Goal: Information Seeking & Learning: Learn about a topic

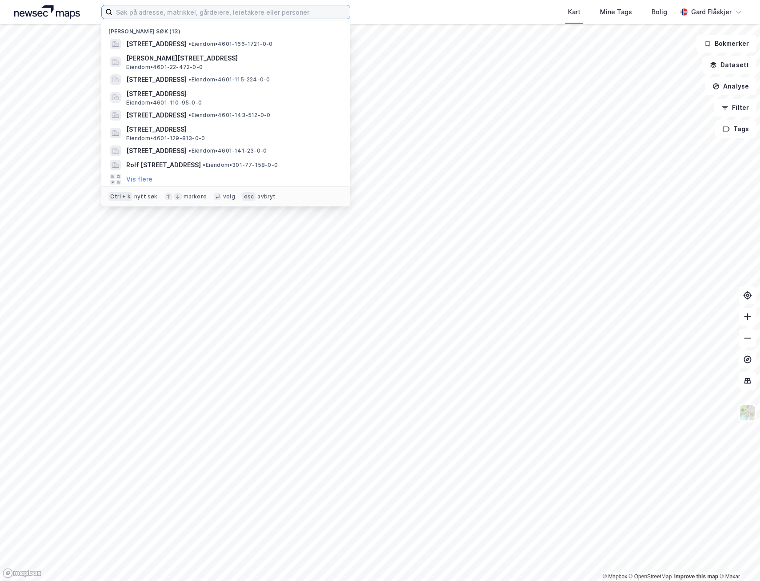
click at [161, 12] on input at bounding box center [231, 11] width 237 height 13
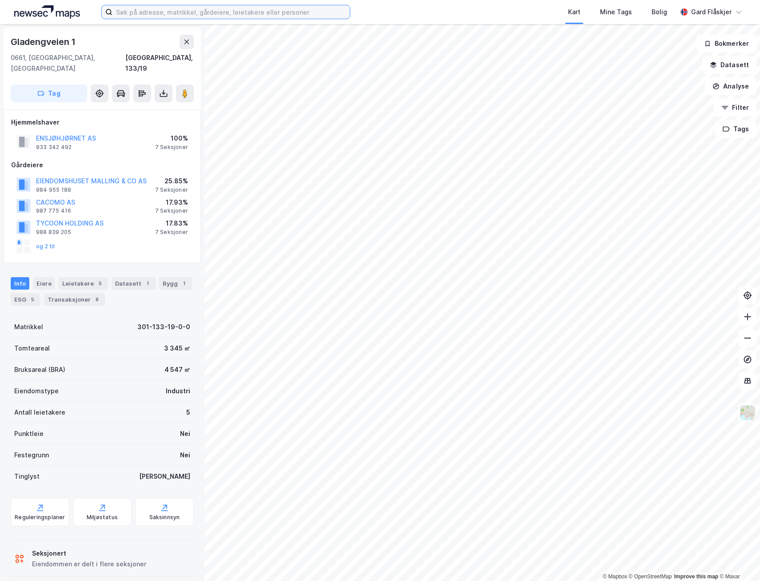
click at [215, 16] on input at bounding box center [231, 11] width 237 height 13
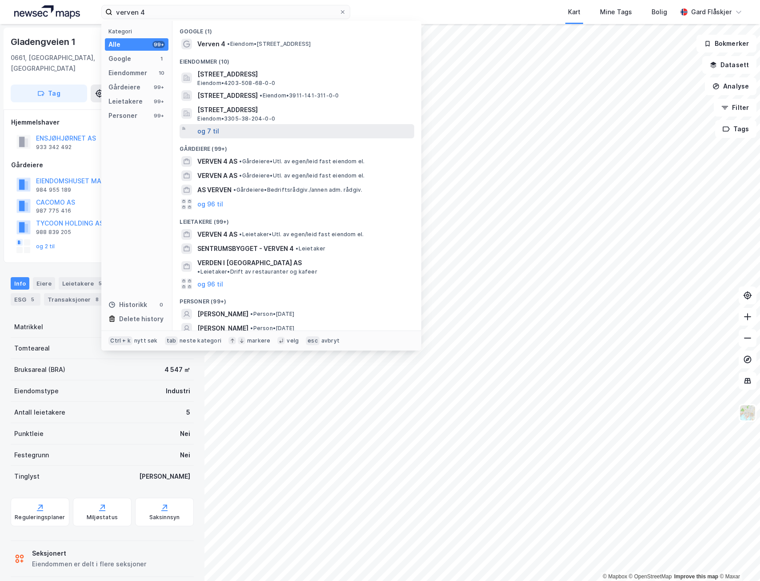
click at [213, 126] on button "og 7 til" at bounding box center [208, 131] width 22 height 11
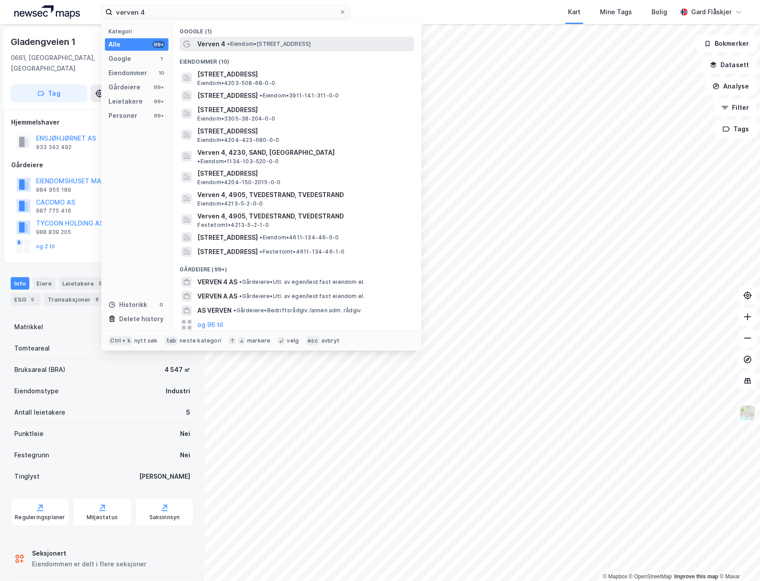
click at [342, 42] on div "Verven 4 • Eiendom • [STREET_ADDRESS]" at bounding box center [304, 44] width 215 height 11
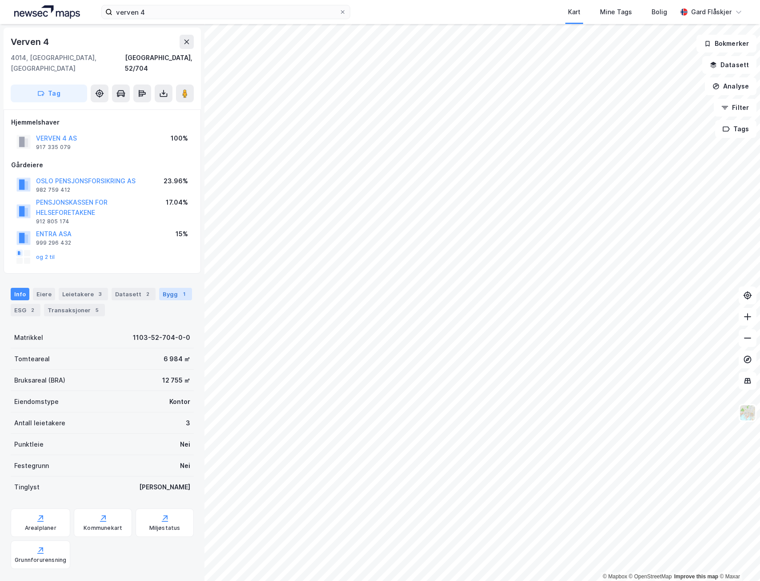
click at [163, 288] on div "Bygg 1" at bounding box center [175, 294] width 33 height 12
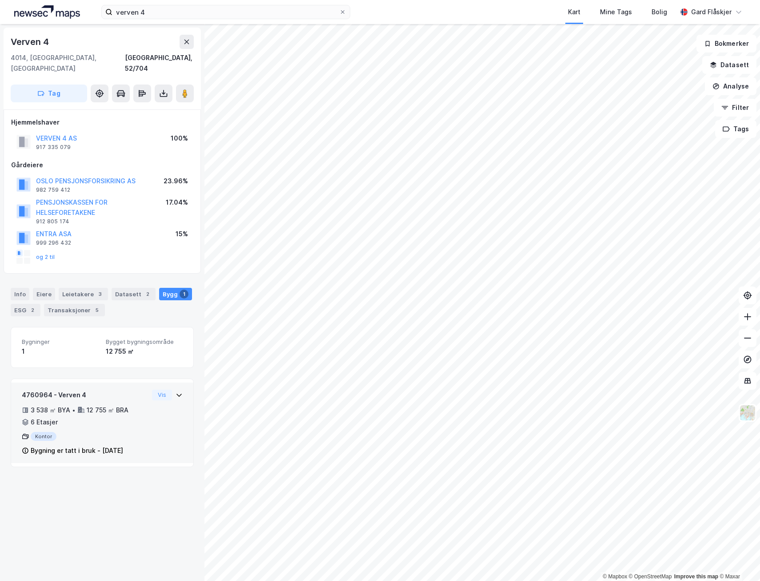
click at [120, 405] on div "12 755 ㎡ BRA" at bounding box center [108, 410] width 42 height 11
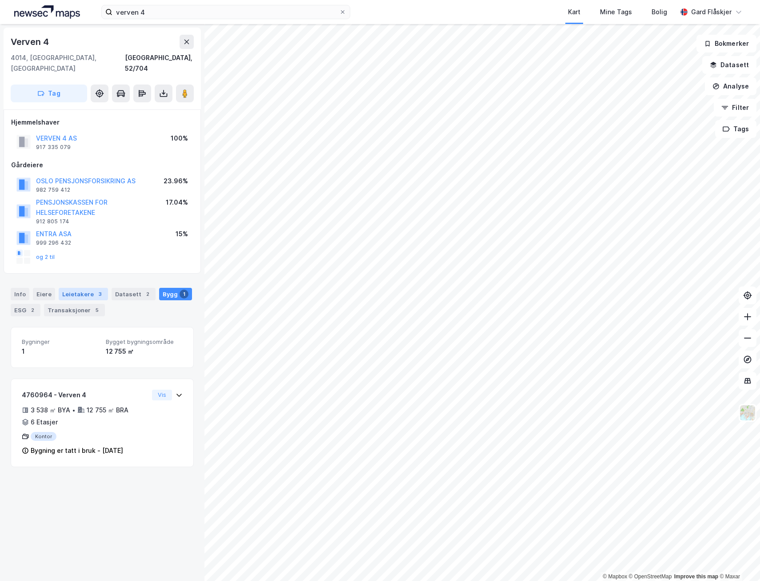
click at [85, 288] on div "Leietakere 3" at bounding box center [83, 294] width 49 height 12
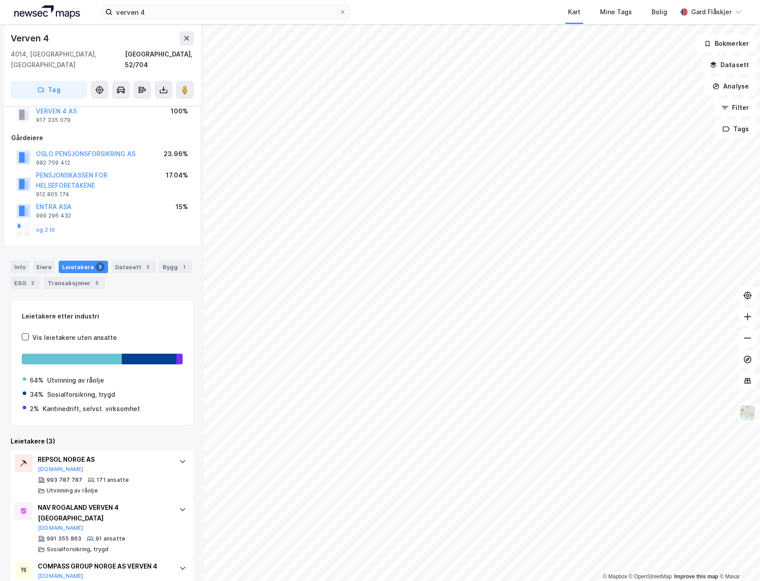
scroll to position [40, 0]
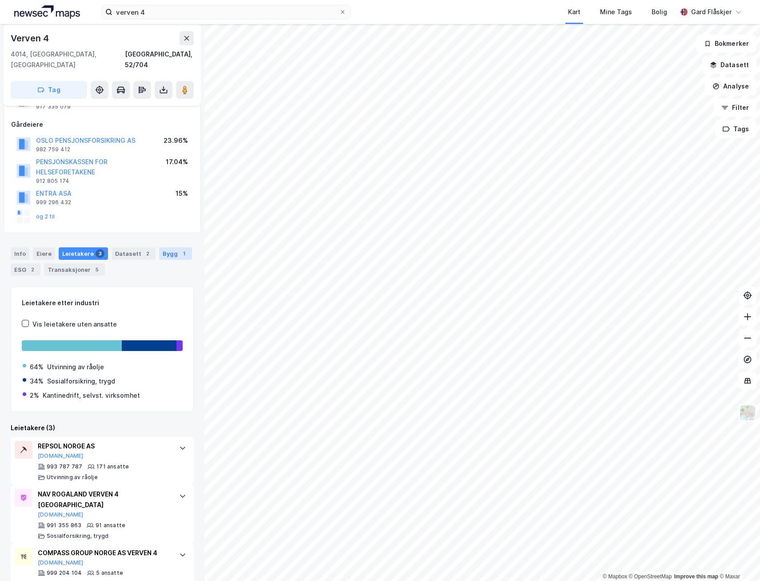
click at [168, 248] on div "Bygg 1" at bounding box center [175, 253] width 33 height 12
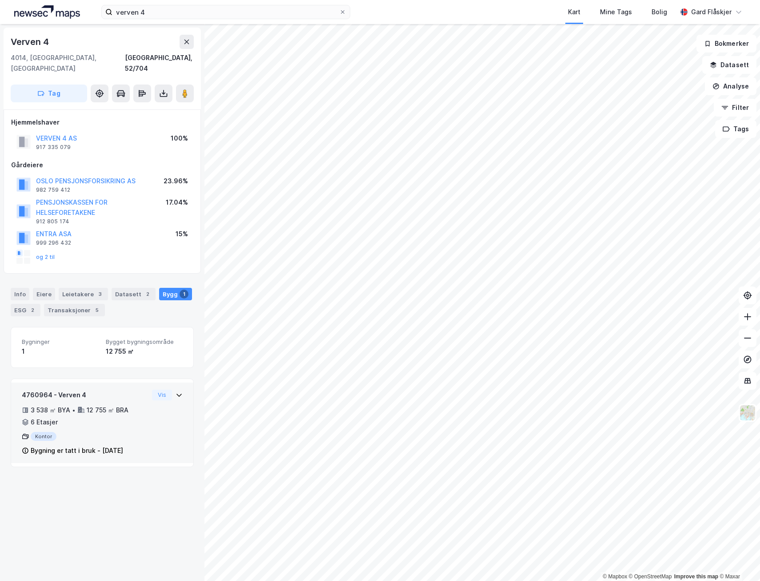
click at [141, 415] on div "3 538 ㎡ BYA • 12 755 ㎡ BRA • 6 Etasjer" at bounding box center [85, 416] width 127 height 23
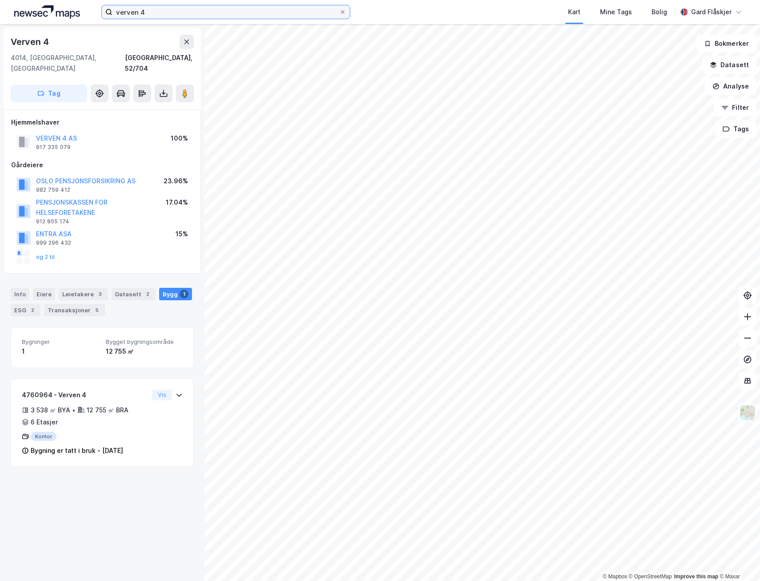
click at [182, 8] on input "verven 4" at bounding box center [226, 11] width 227 height 13
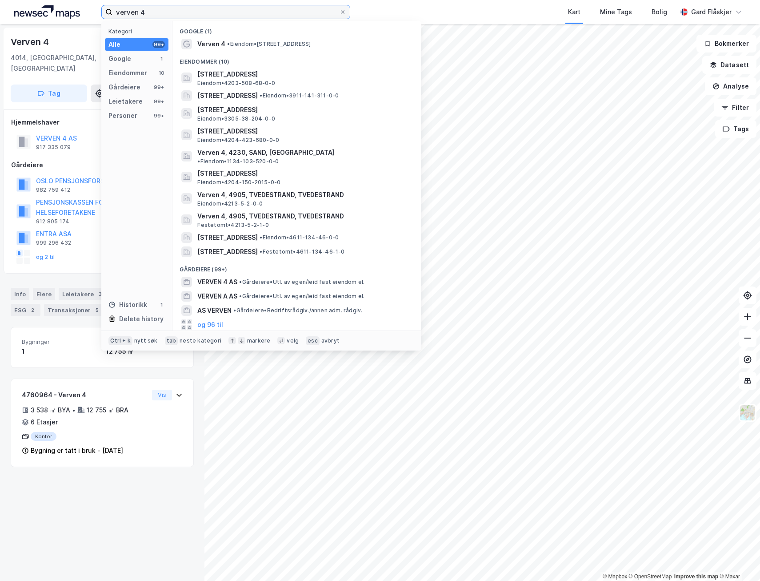
click at [182, 8] on input "verven 4" at bounding box center [226, 11] width 227 height 13
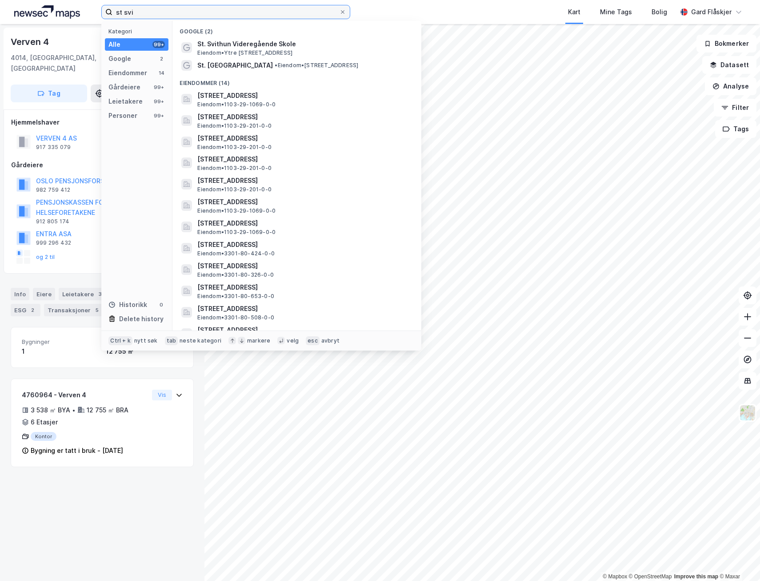
click at [151, 18] on input "st svi" at bounding box center [226, 11] width 227 height 13
paste input "St [STREET_ADDRESS]"
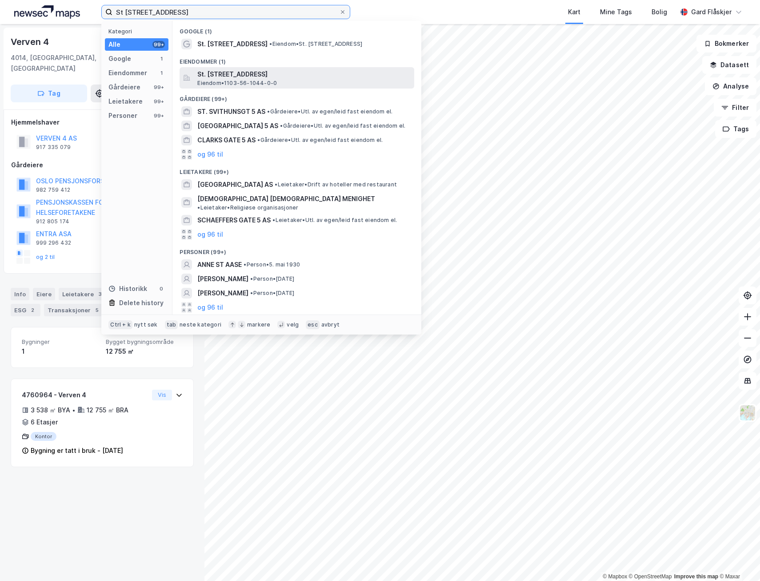
type input "St [STREET_ADDRESS]"
click at [280, 82] on div "St. [STREET_ADDRESS] • 1103-56-1044-0-0" at bounding box center [304, 78] width 215 height 18
